Goal: Contribute content

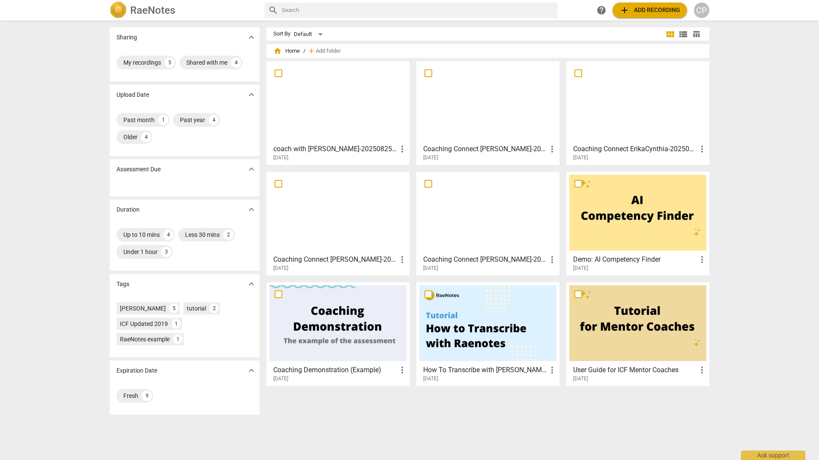
click at [633, 10] on span "add Add recording" at bounding box center [649, 10] width 61 height 10
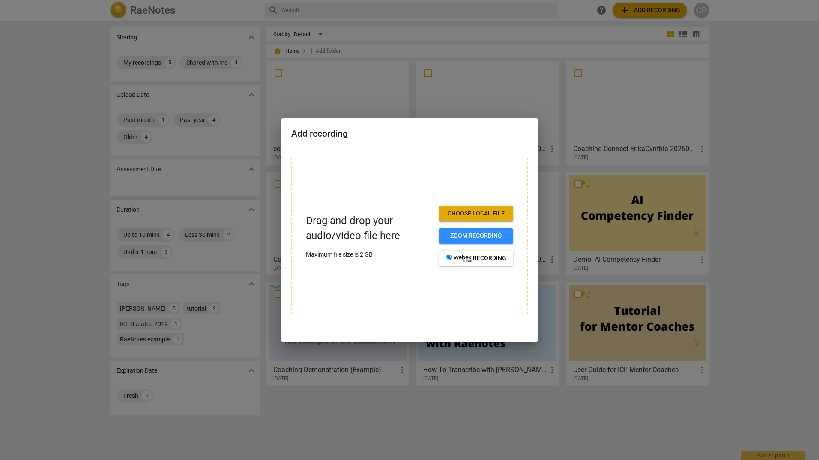
click at [481, 215] on span "Choose local file" at bounding box center [476, 213] width 60 height 9
click at [482, 44] on div at bounding box center [409, 230] width 819 height 460
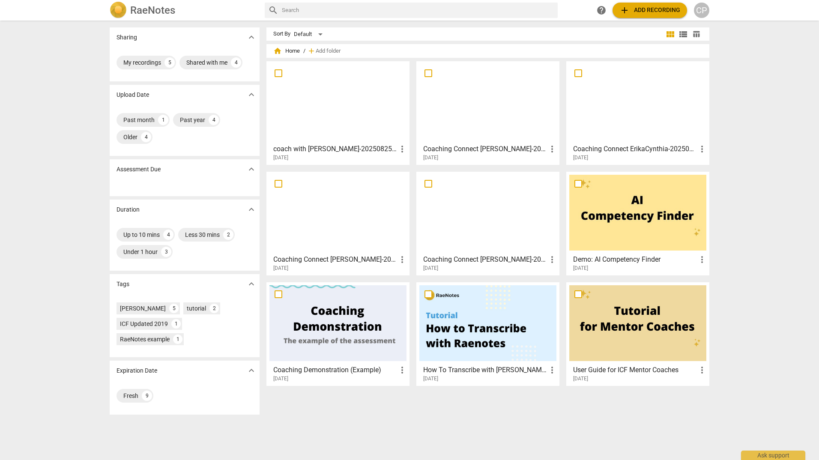
click at [632, 9] on span "add Add recording" at bounding box center [649, 10] width 61 height 10
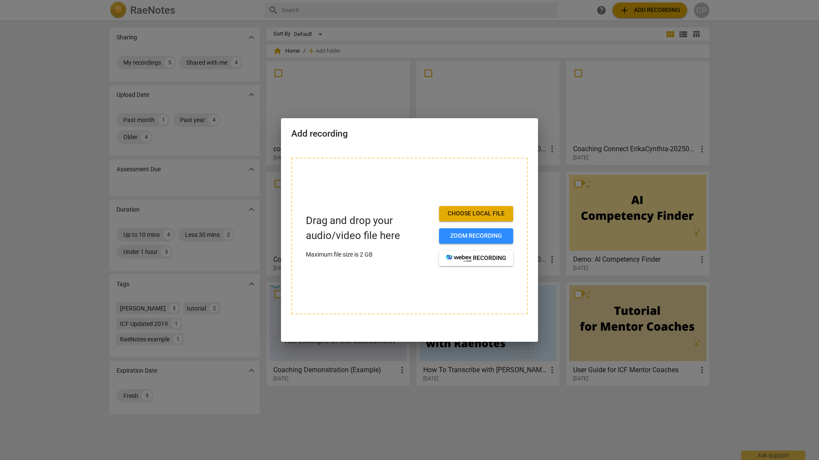
click at [495, 212] on span "Choose local file" at bounding box center [476, 213] width 60 height 9
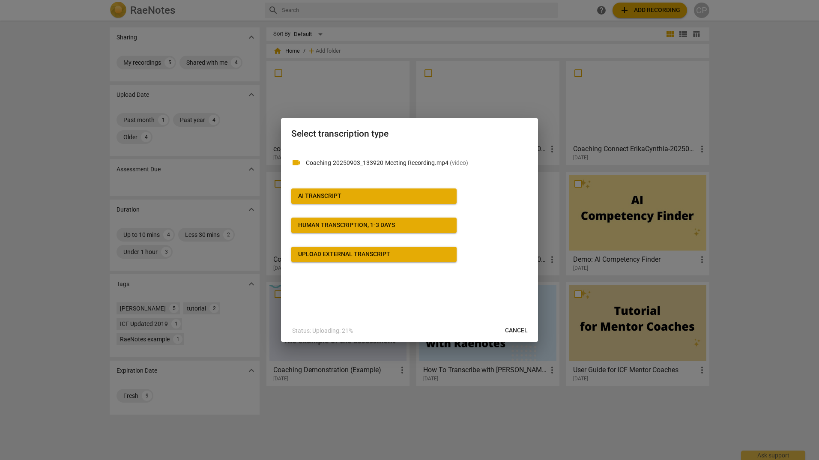
click at [353, 194] on span "AI Transcript" at bounding box center [374, 196] width 152 height 9
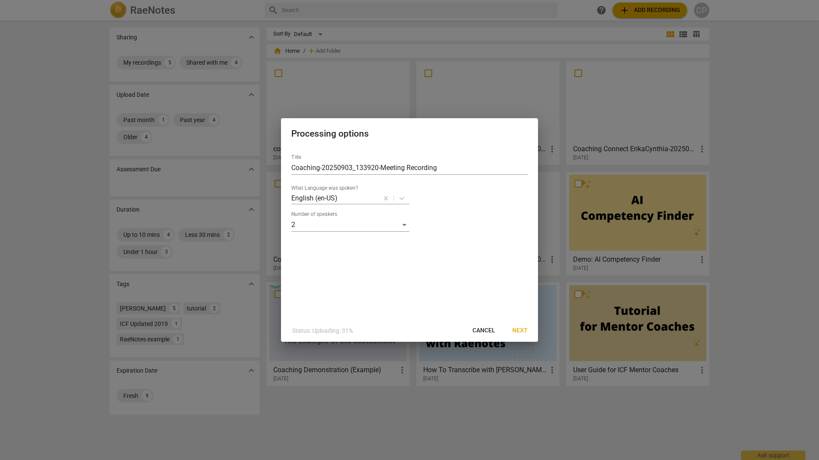
click at [516, 330] on span "Next" at bounding box center [519, 330] width 15 height 9
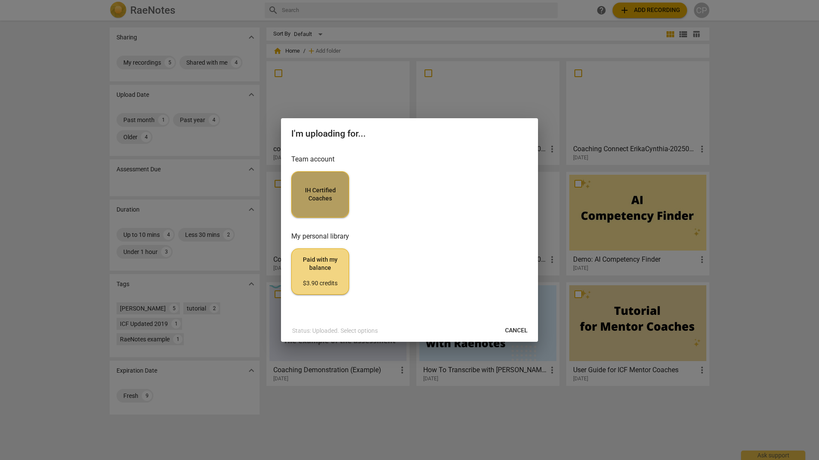
click at [311, 207] on button "IH Certified Coaches" at bounding box center [320, 194] width 58 height 46
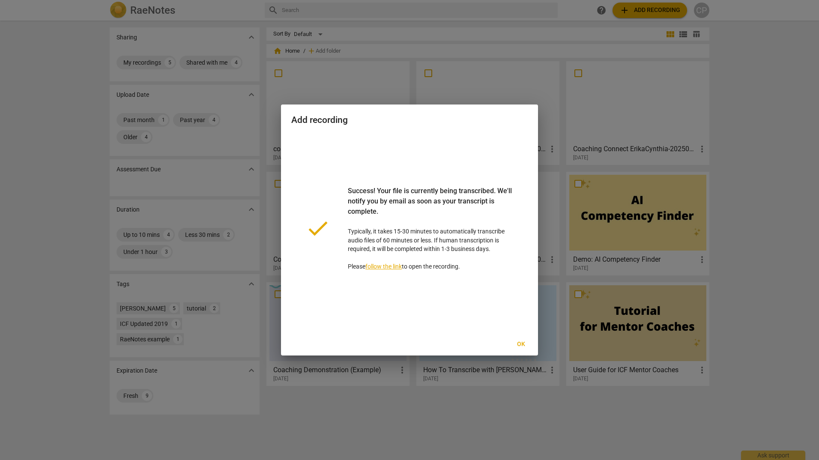
click at [521, 346] on span "Ok" at bounding box center [521, 344] width 14 height 9
